Goal: Navigation & Orientation: Find specific page/section

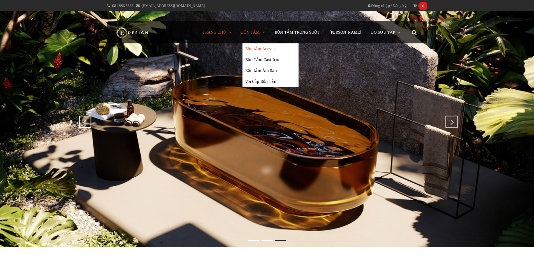
click at [262, 48] on link "Bồn tắm Acrylic" at bounding box center [270, 48] width 50 height 11
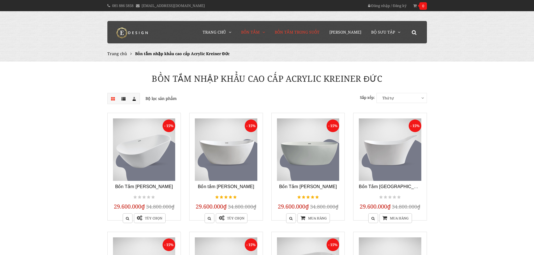
click at [293, 31] on span "Bồn Tắm Trong Suốt" at bounding box center [296, 31] width 45 height 5
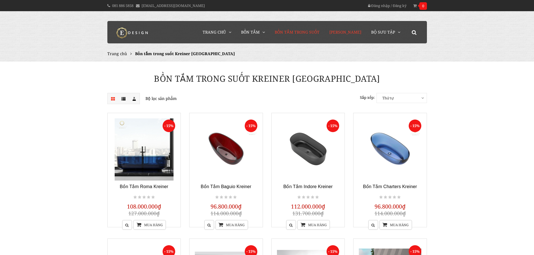
click at [347, 31] on span "[PERSON_NAME]" at bounding box center [345, 31] width 32 height 5
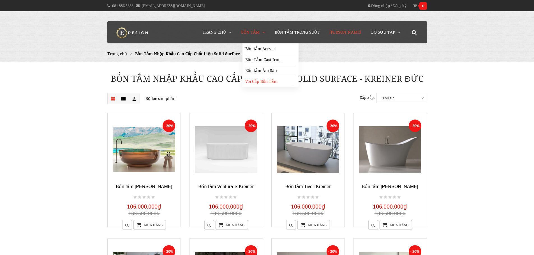
click at [267, 81] on link "Vòi Cấp Bồn Tắm" at bounding box center [270, 81] width 50 height 11
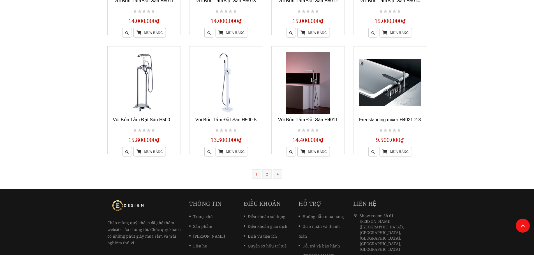
scroll to position [462, 0]
